Goal: Check status: Check status

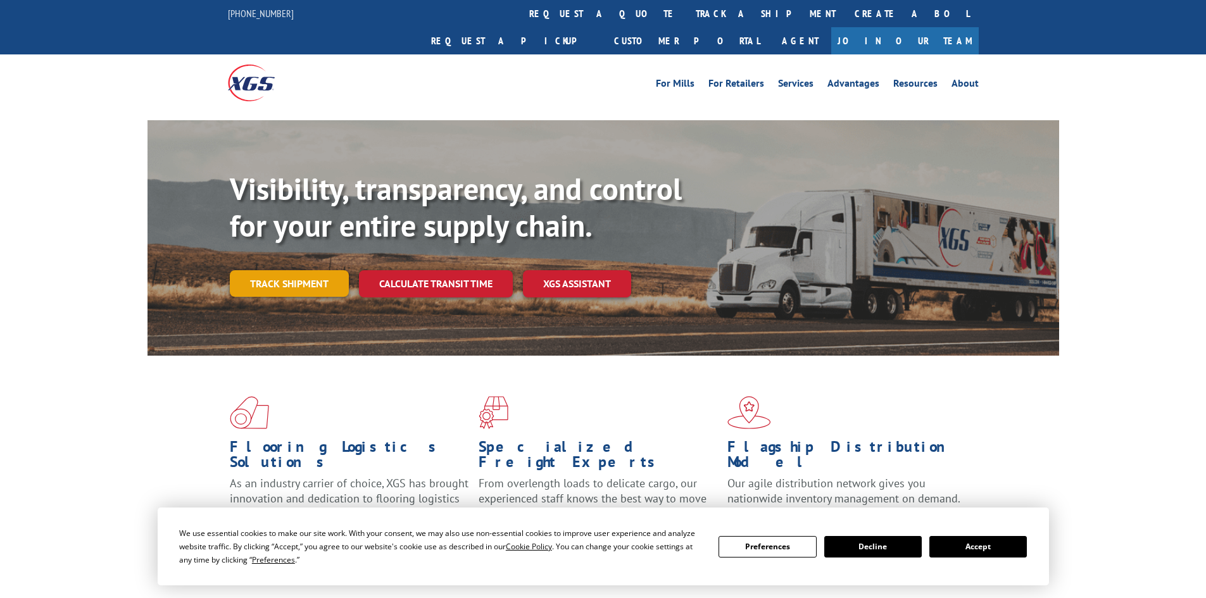
click at [311, 270] on link "Track shipment" at bounding box center [289, 283] width 119 height 27
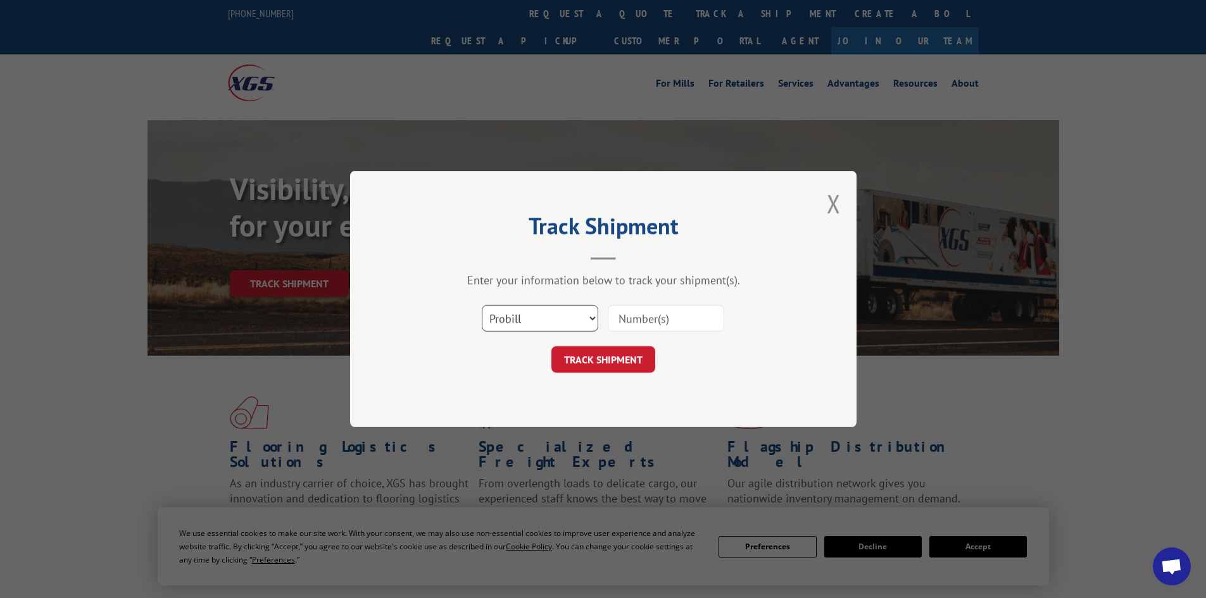
click at [551, 318] on select "Select category... Probill BOL PO" at bounding box center [540, 318] width 116 height 27
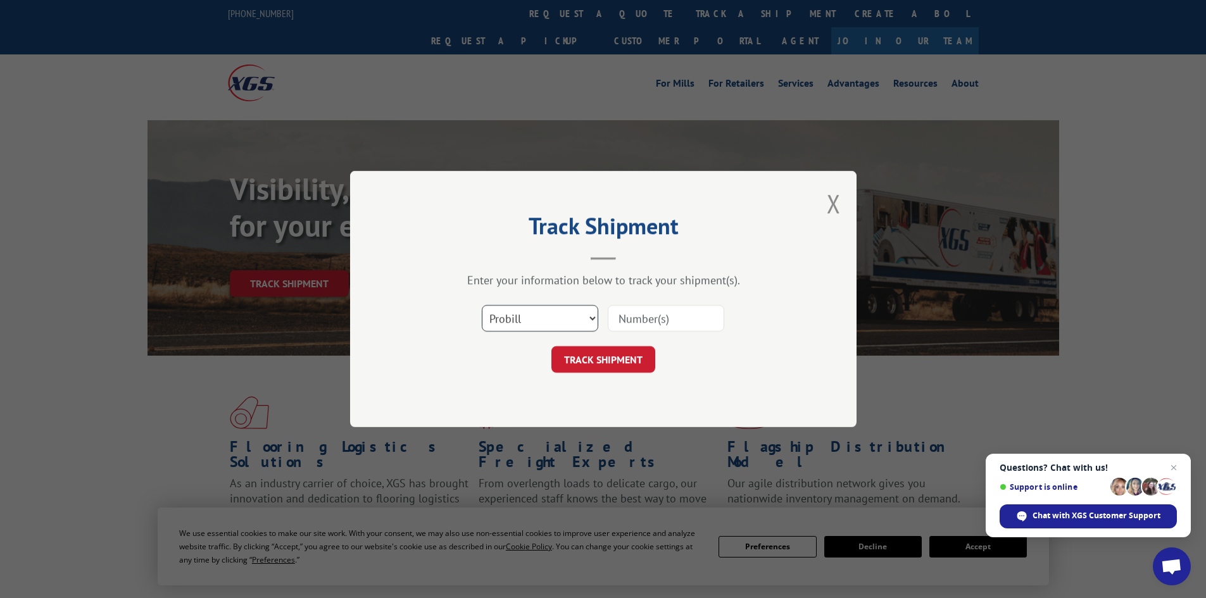
select select "po"
click at [482, 305] on select "Select category... Probill BOL PO" at bounding box center [540, 318] width 116 height 27
click at [648, 311] on input at bounding box center [666, 318] width 116 height 27
paste input "19492946"
type input "19492946"
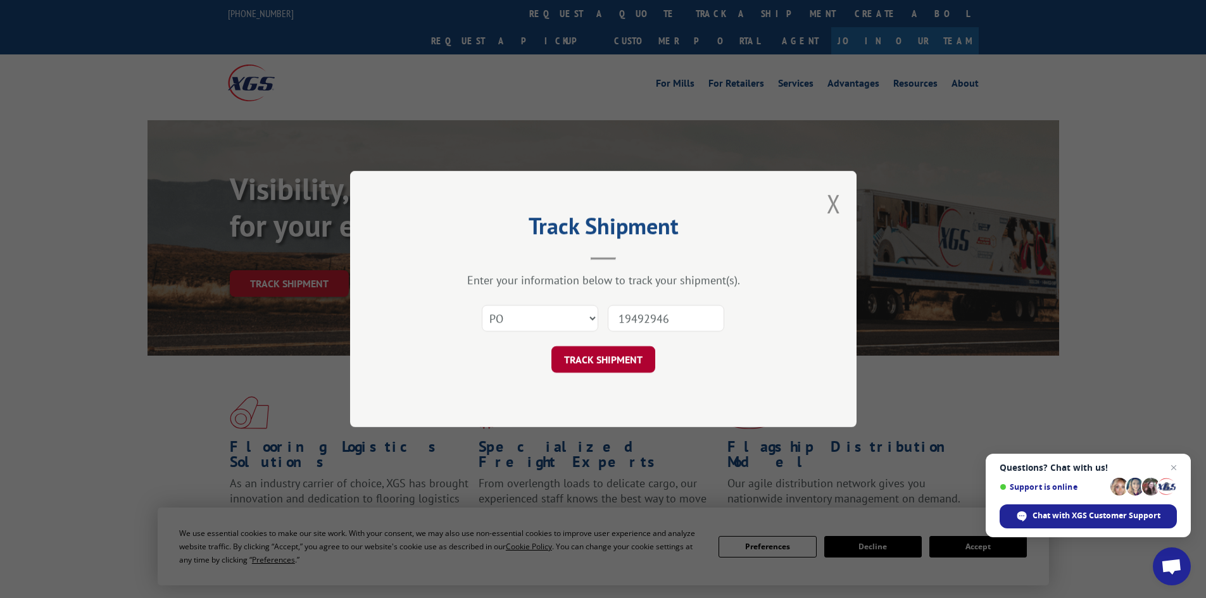
click at [624, 358] on button "TRACK SHIPMENT" at bounding box center [603, 359] width 104 height 27
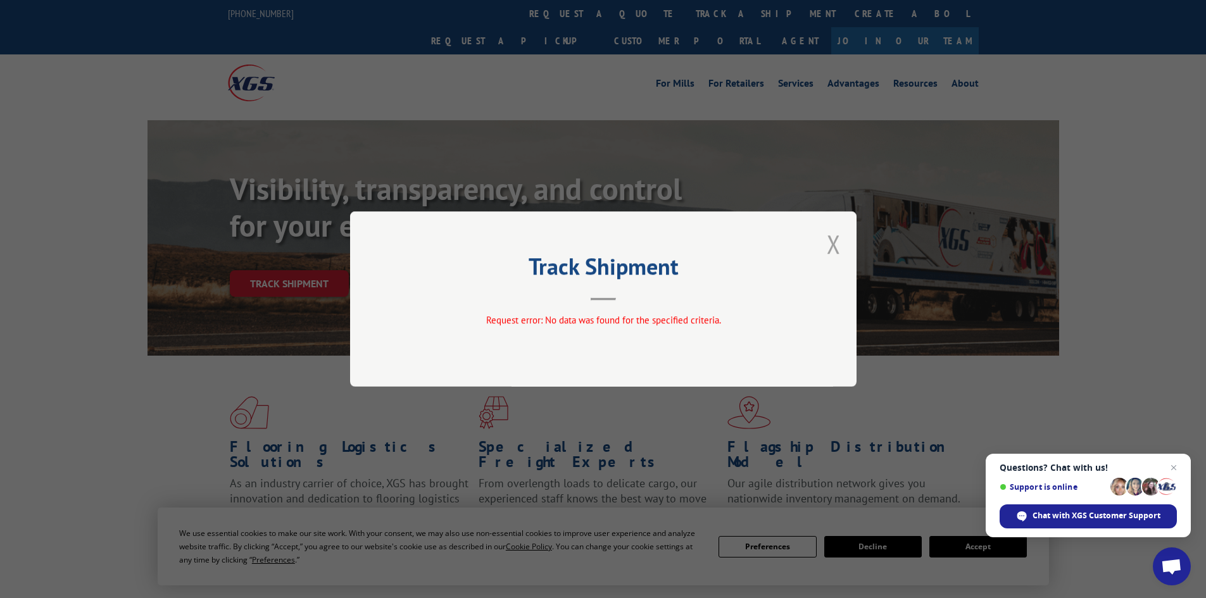
click at [836, 238] on button "Close modal" at bounding box center [834, 244] width 14 height 34
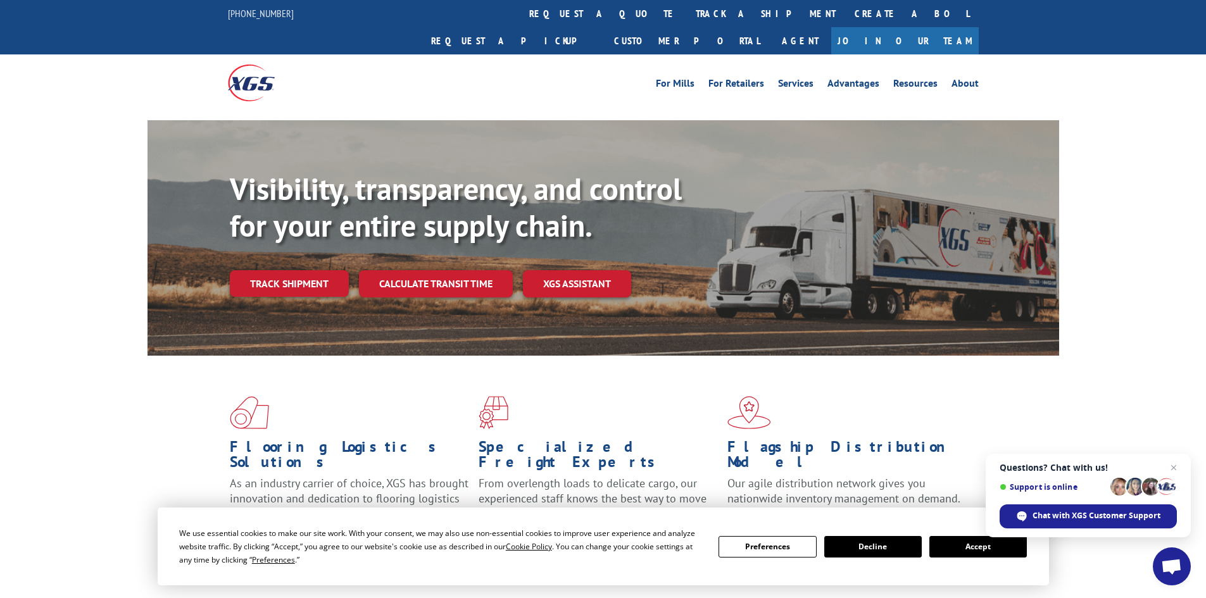
click at [261, 270] on link "Track shipment" at bounding box center [289, 283] width 119 height 27
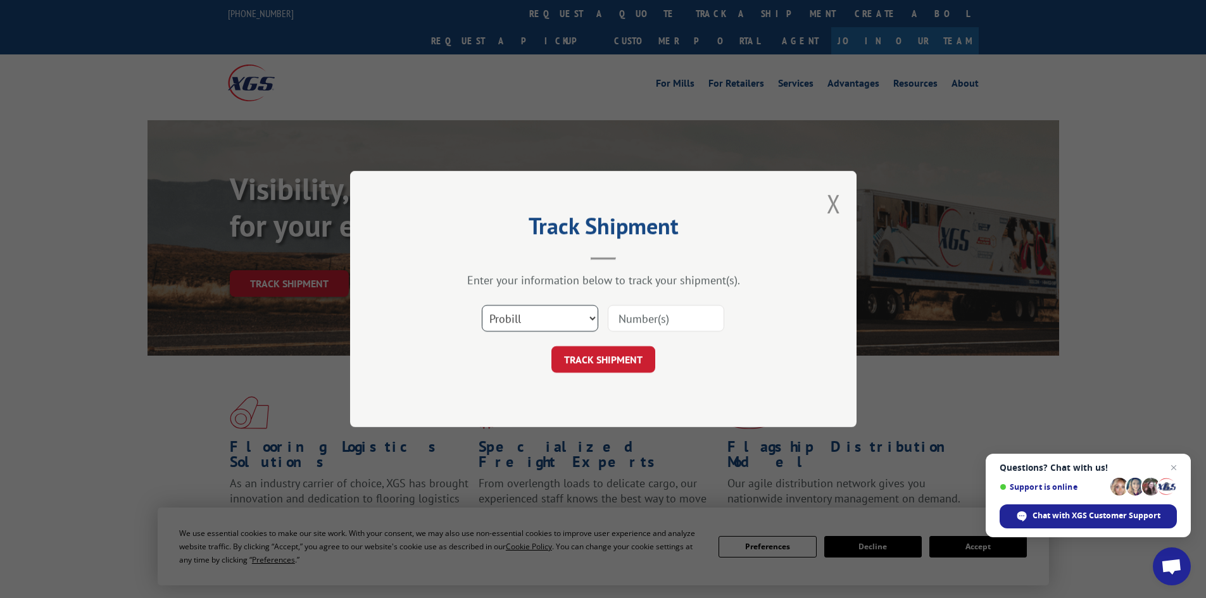
click at [536, 313] on select "Select category... Probill BOL PO" at bounding box center [540, 318] width 116 height 27
select select "po"
click at [482, 305] on select "Select category... Probill BOL PO" at bounding box center [540, 318] width 116 height 27
click at [641, 312] on input at bounding box center [666, 318] width 116 height 27
paste input "19492946"
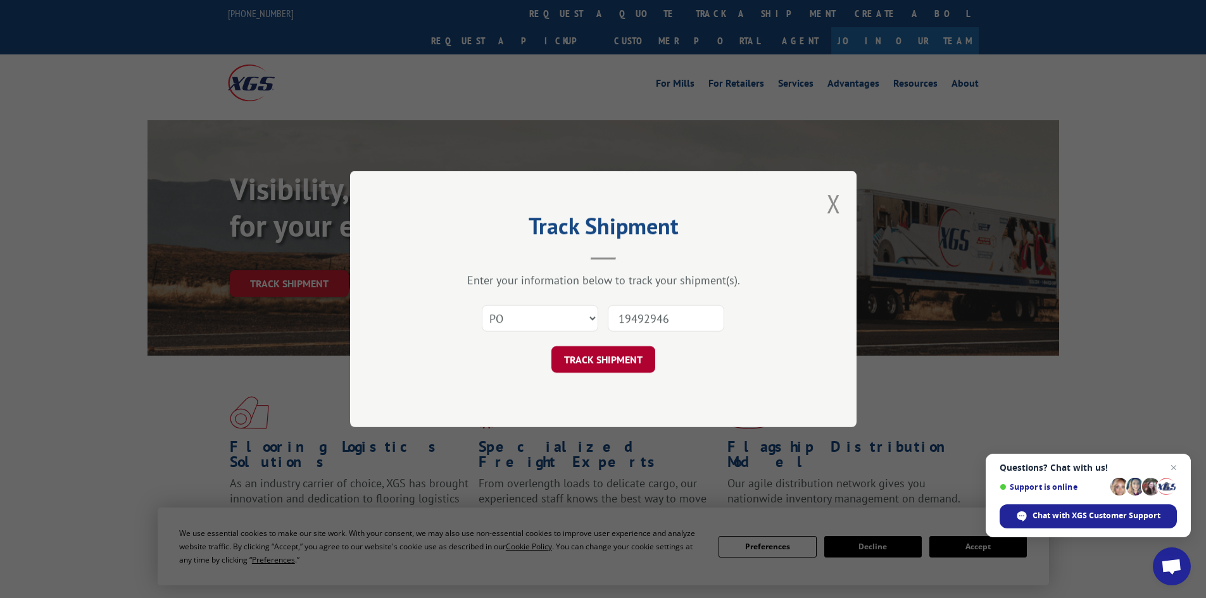
type input "19492946"
click at [589, 362] on button "TRACK SHIPMENT" at bounding box center [603, 359] width 104 height 27
